Goal: Go to known website

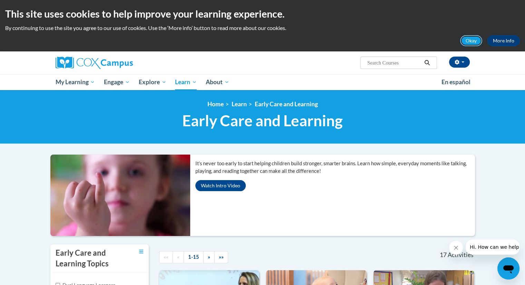
click at [470, 40] on button "Okay" at bounding box center [471, 40] width 22 height 11
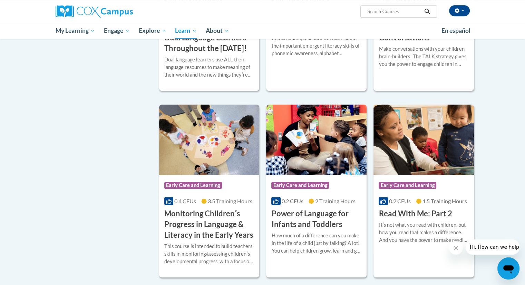
scroll to position [582, 0]
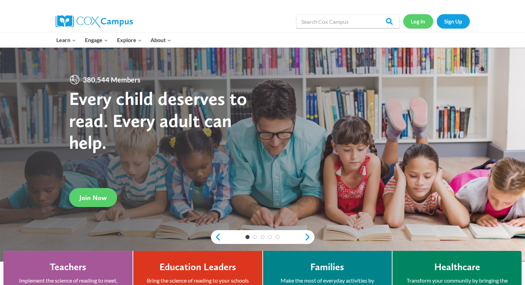
click at [417, 20] on link "Log In" at bounding box center [418, 21] width 30 height 14
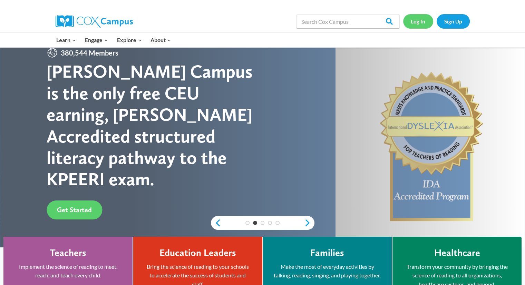
click at [418, 18] on link "Log In" at bounding box center [418, 21] width 30 height 14
